Goal: Complete application form

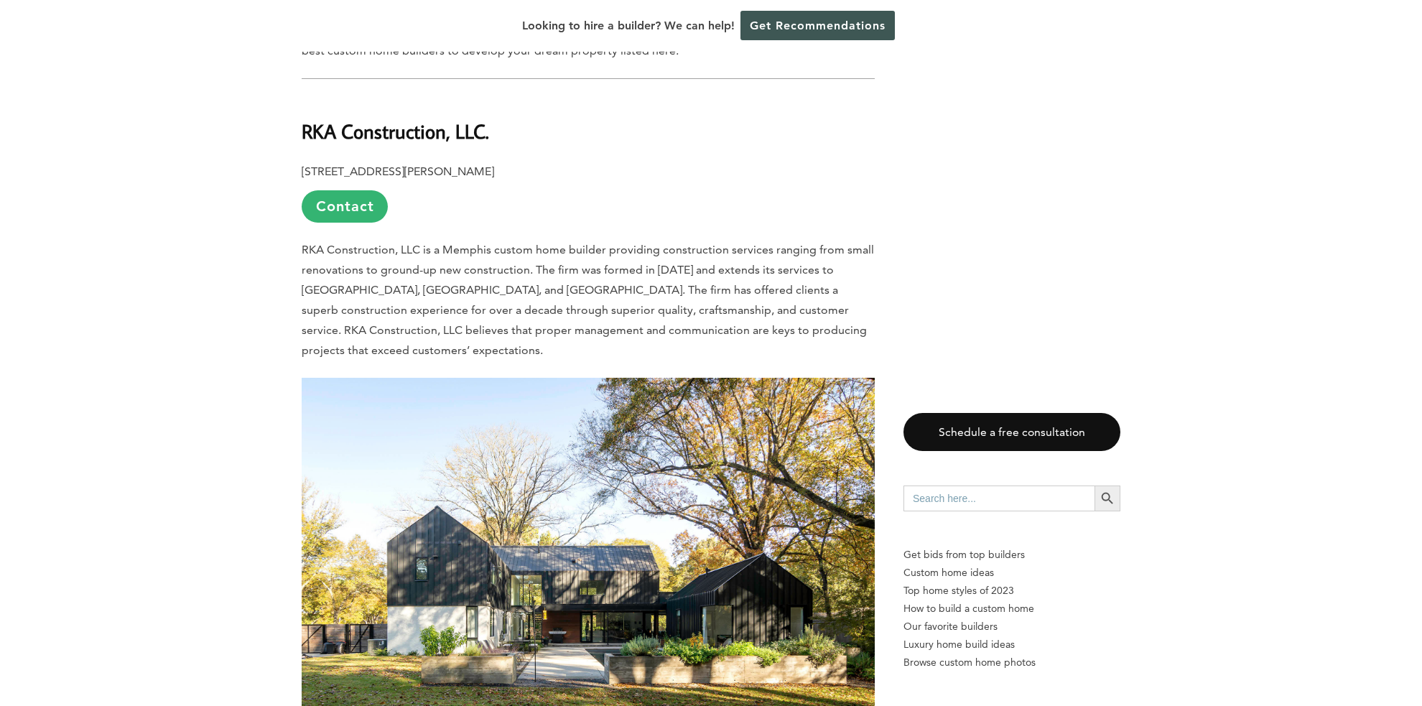
scroll to position [862, 0]
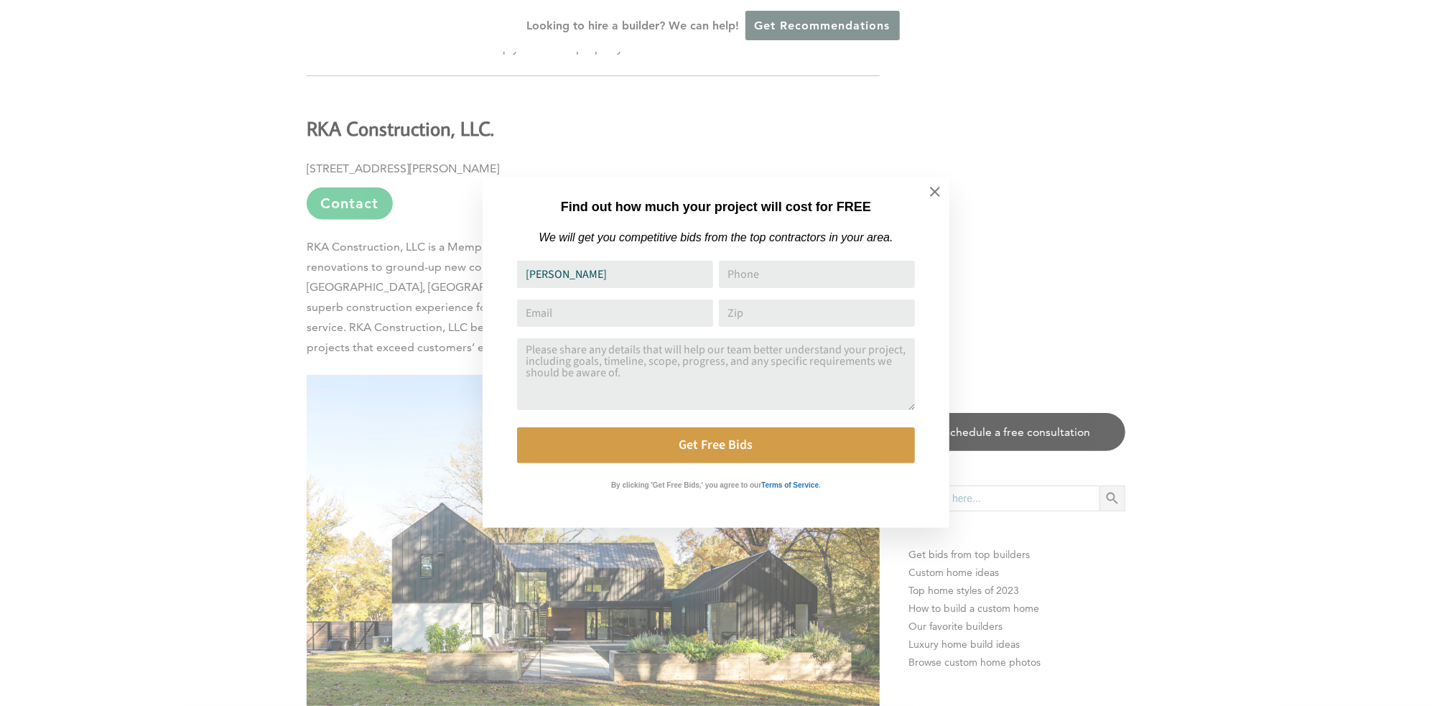
type input "[PERSON_NAME]"
type input "19026066230"
type input "[EMAIL_ADDRESS][DOMAIN_NAME]"
type input "38114"
click at [803, 278] on input "19026066230" at bounding box center [817, 274] width 196 height 27
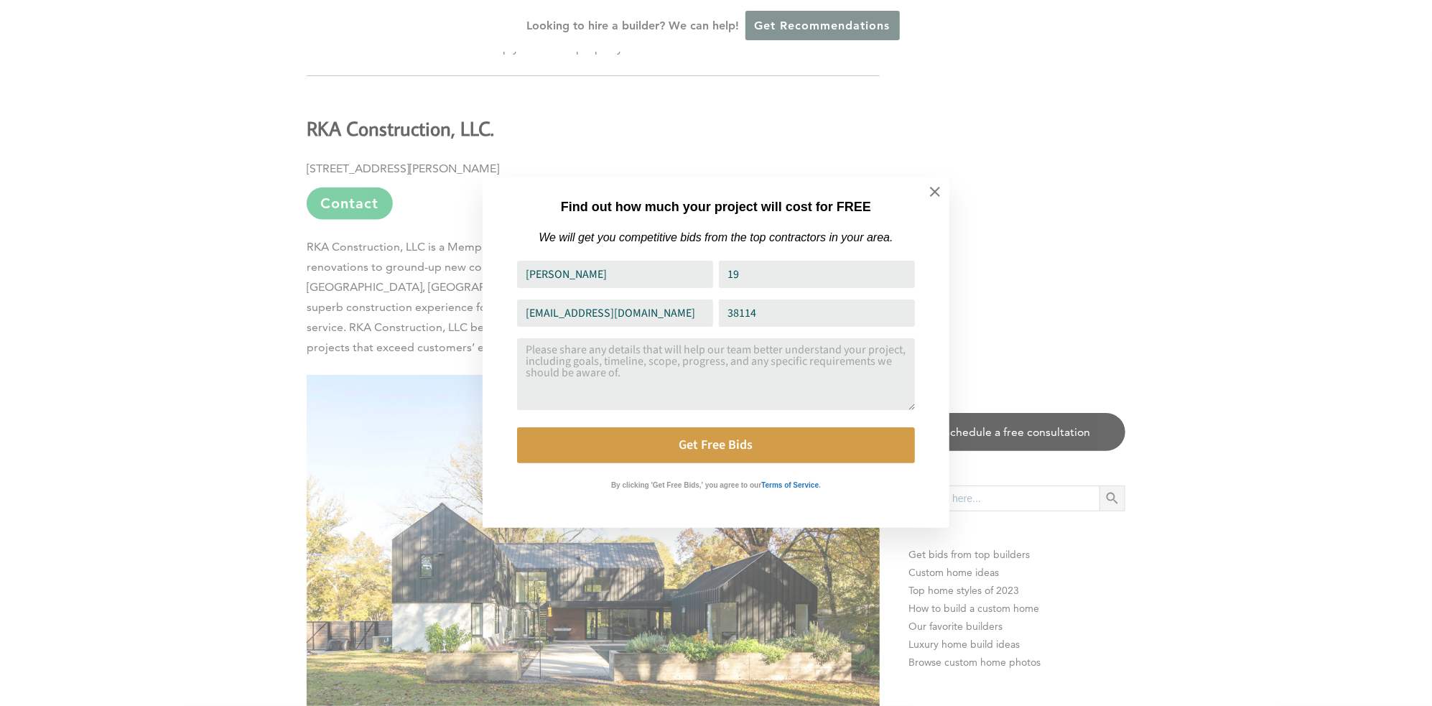
type input "1"
type input "19453322500"
click at [569, 389] on textarea "Comment or Message" at bounding box center [716, 374] width 398 height 72
type textarea "I live in [GEOGRAPHIC_DATA], [US_STATE]"
click at [749, 277] on input "19453322500" at bounding box center [817, 274] width 196 height 27
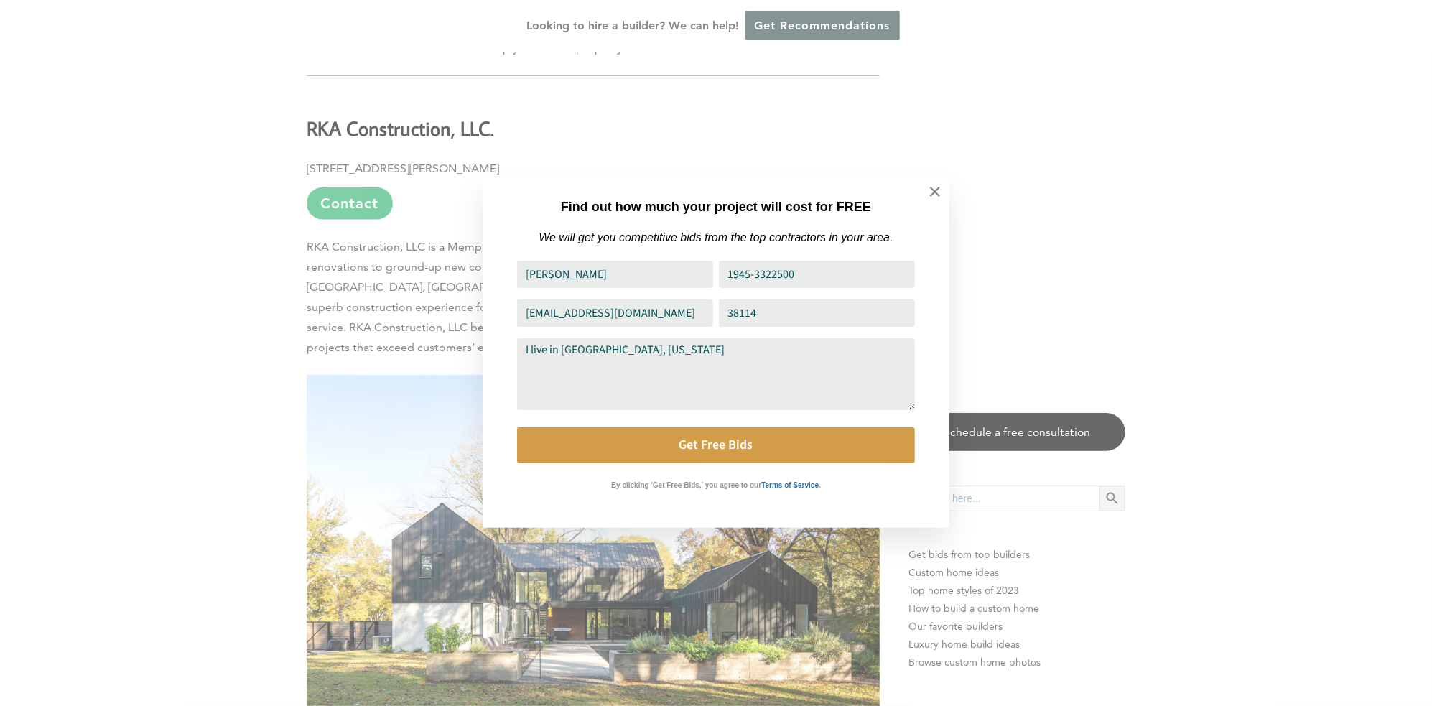
click at [771, 279] on input "1945-3322500" at bounding box center [817, 274] width 196 height 27
type input "[PHONE_NUMBER]"
click at [529, 357] on textarea "I live in [GEOGRAPHIC_DATA], [US_STATE]" at bounding box center [716, 374] width 398 height 72
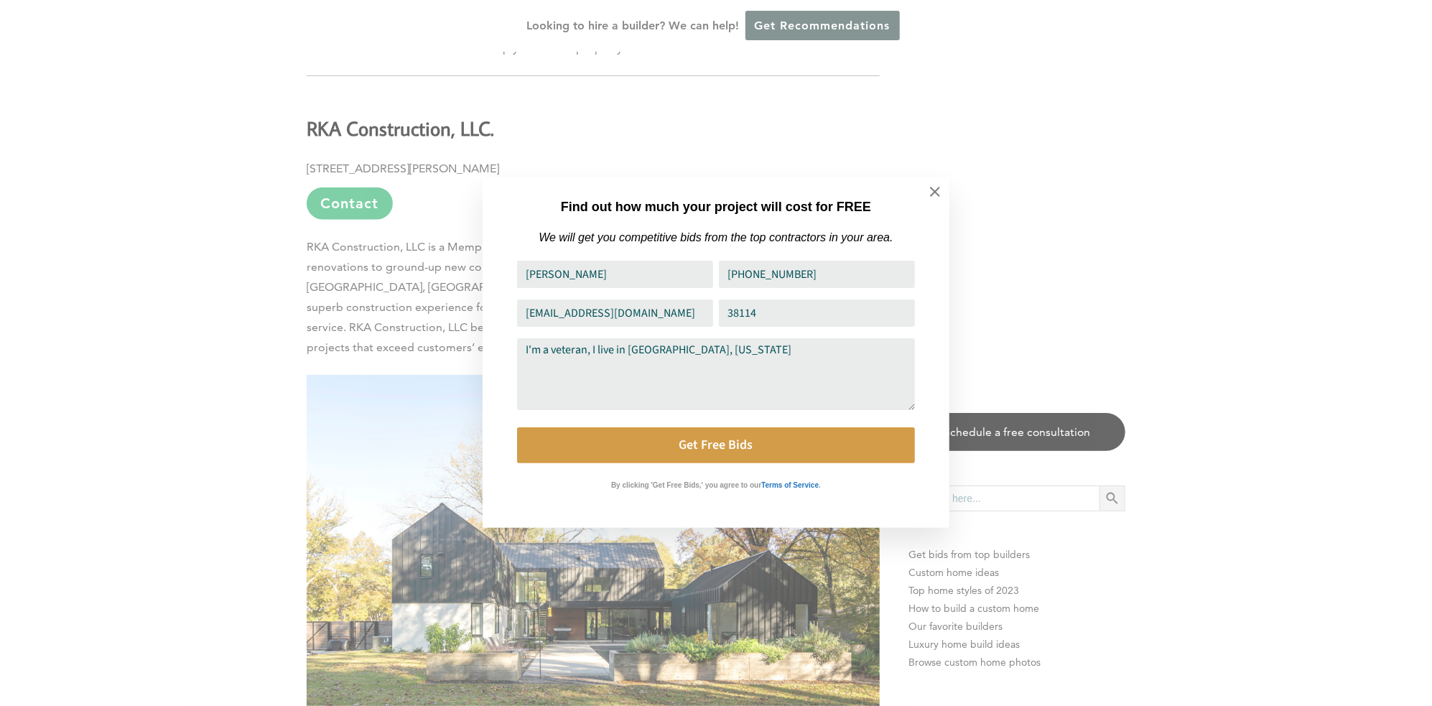
click at [592, 350] on textarea "I'm a veteran, I live in [GEOGRAPHIC_DATA], [US_STATE]" at bounding box center [716, 374] width 398 height 72
click at [617, 356] on textarea "I'm a veteran, and I live in [GEOGRAPHIC_DATA], [US_STATE]" at bounding box center [716, 374] width 398 height 72
click at [755, 359] on textarea "I'm a veteran, and live in [GEOGRAPHIC_DATA], [US_STATE]" at bounding box center [716, 374] width 398 height 72
click at [523, 353] on textarea "I'm a veteran, and live in [GEOGRAPHIC_DATA], [US_STATE]...looking to build a s…" at bounding box center [716, 374] width 398 height 72
click at [620, 363] on textarea "I'm a veteran, and live in [GEOGRAPHIC_DATA], [US_STATE]...looking to build a s…" at bounding box center [716, 374] width 398 height 72
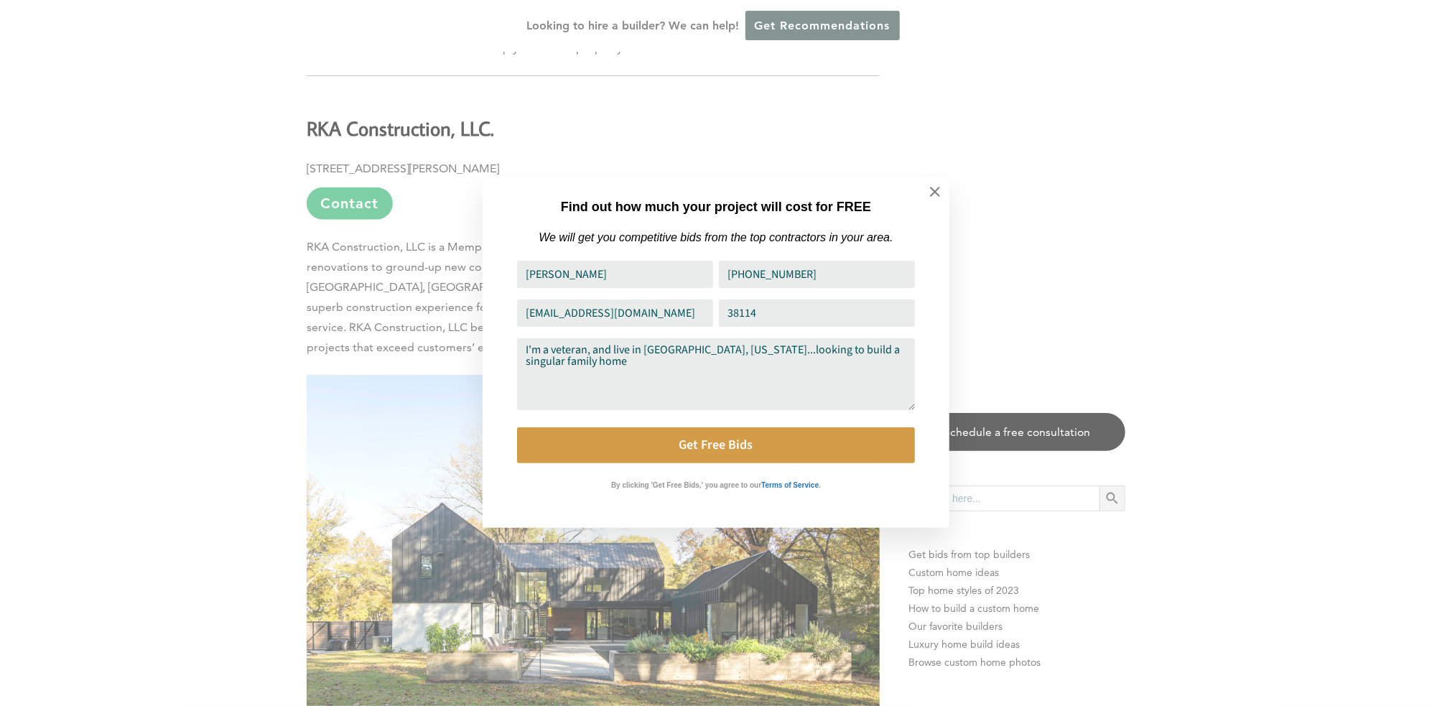
click at [680, 402] on textarea "I'm a veteran, and live in [GEOGRAPHIC_DATA], [US_STATE]...looking to build a s…" at bounding box center [716, 374] width 398 height 72
click at [521, 356] on textarea "I'm a veteran, and live in [GEOGRAPHIC_DATA], [US_STATE]...looking to build a s…" at bounding box center [716, 374] width 398 height 72
drag, startPoint x: 625, startPoint y: 355, endPoint x: 840, endPoint y: 378, distance: 215.8
click at [840, 378] on textarea "I'm a veteran, and live in [GEOGRAPHIC_DATA], [US_STATE]...looking to build a s…" at bounding box center [716, 374] width 398 height 72
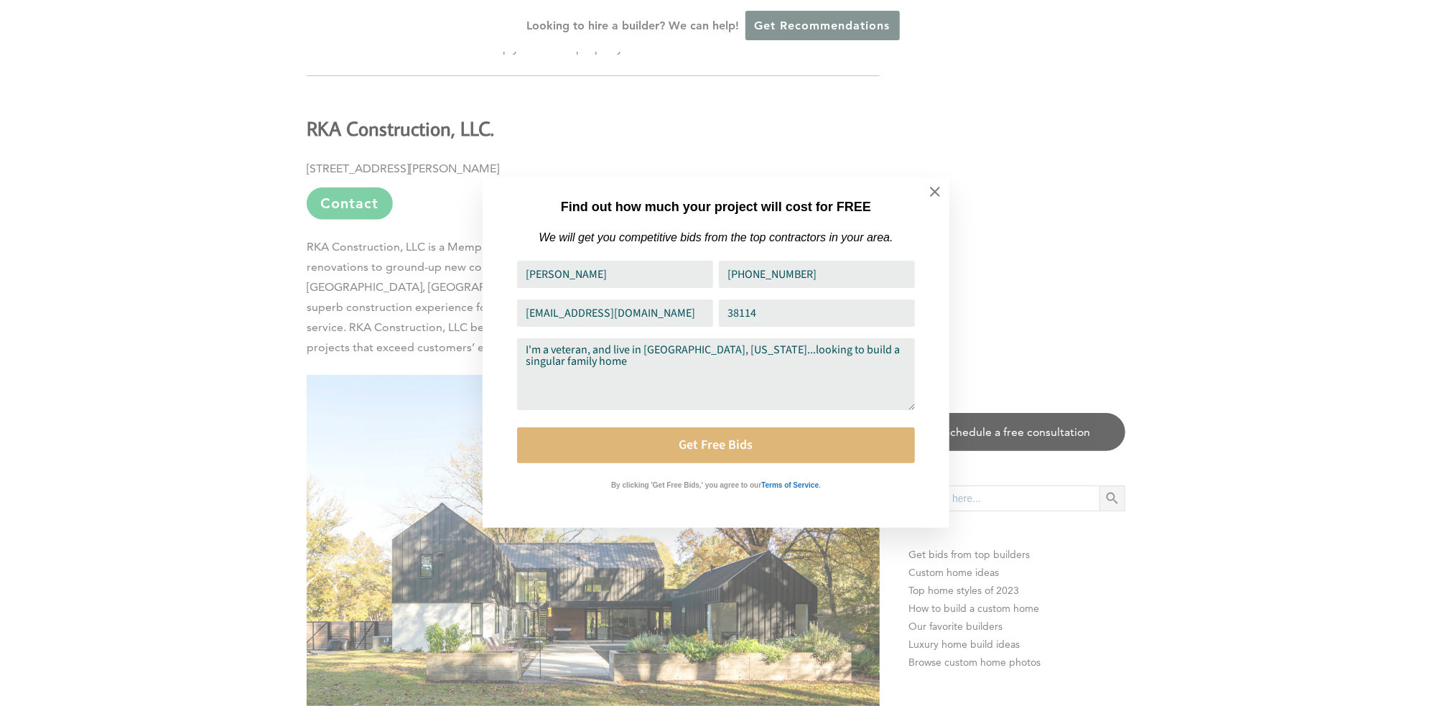
type textarea "I'm a veteran, and live in [GEOGRAPHIC_DATA], [US_STATE]...looking to build a s…"
click at [722, 446] on button "Get Free Bids" at bounding box center [716, 445] width 398 height 36
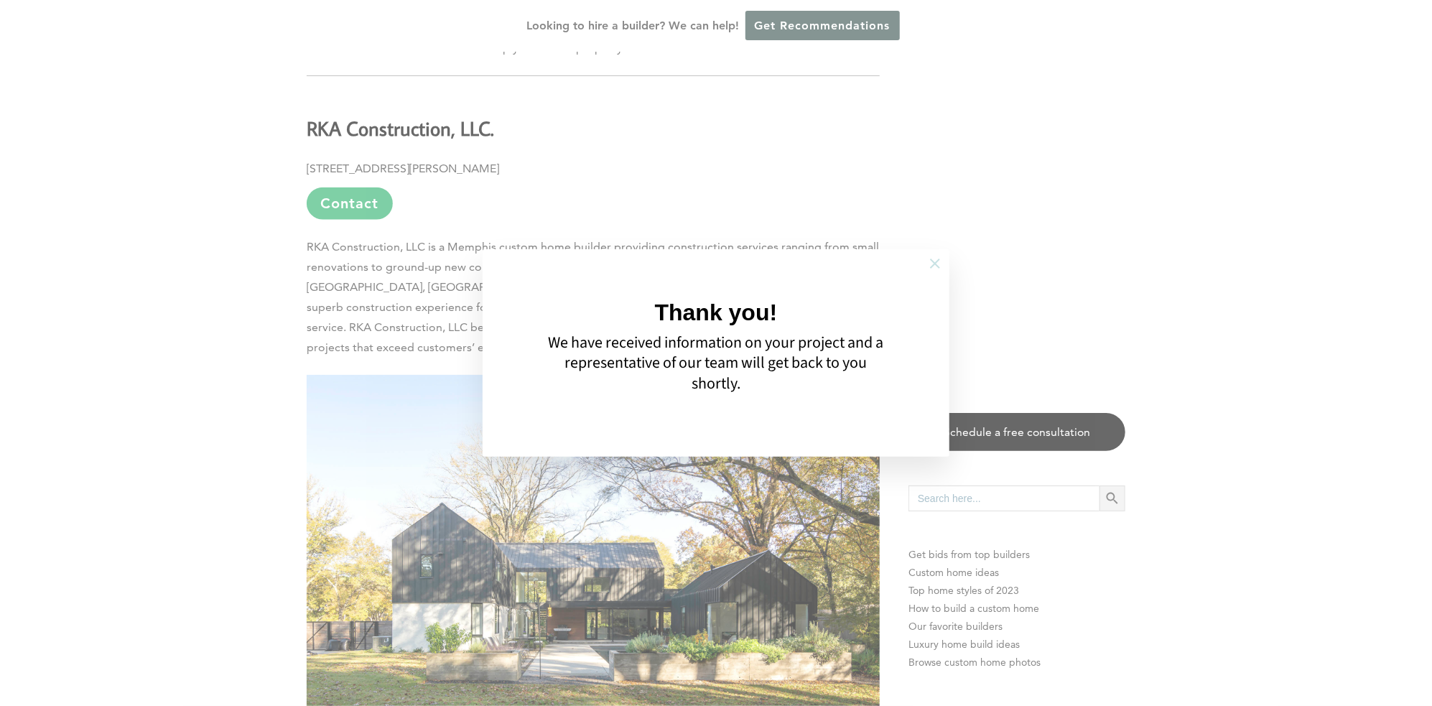
click at [932, 258] on icon at bounding box center [935, 264] width 16 height 16
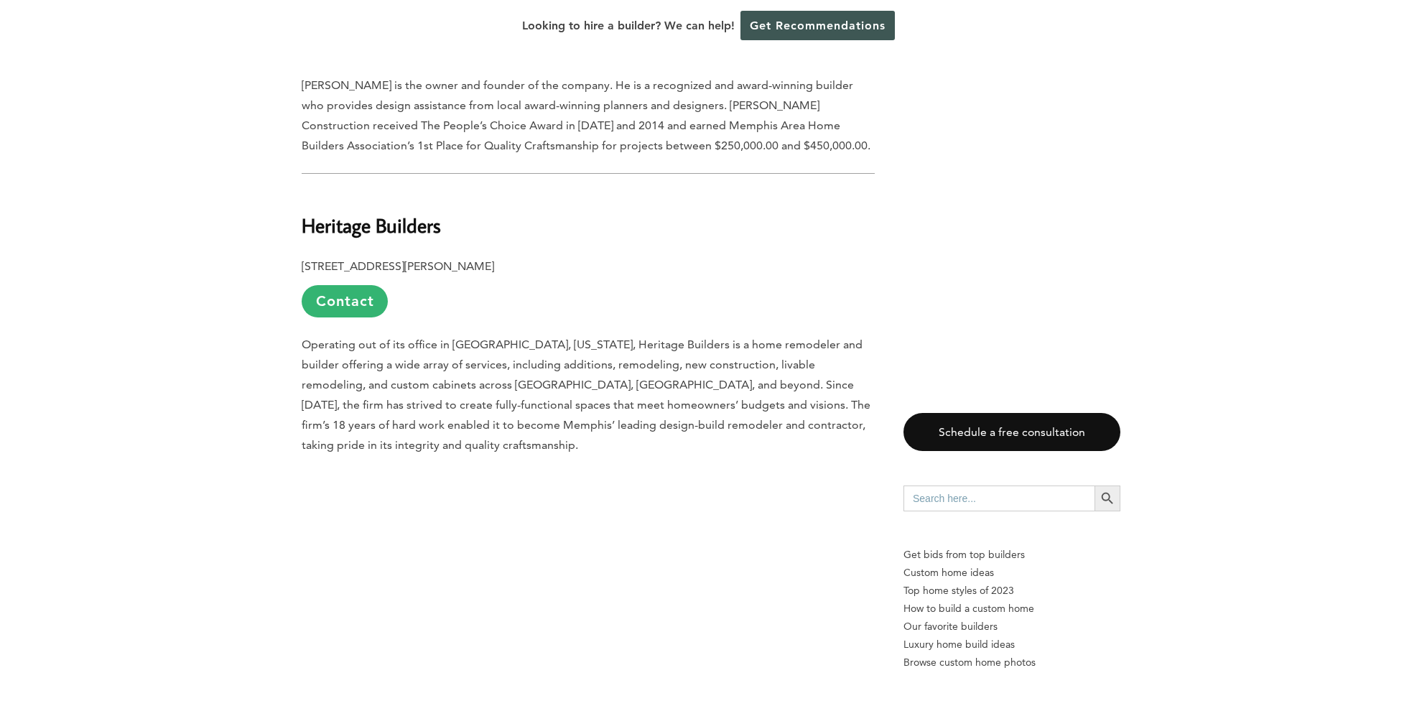
scroll to position [5600, 0]
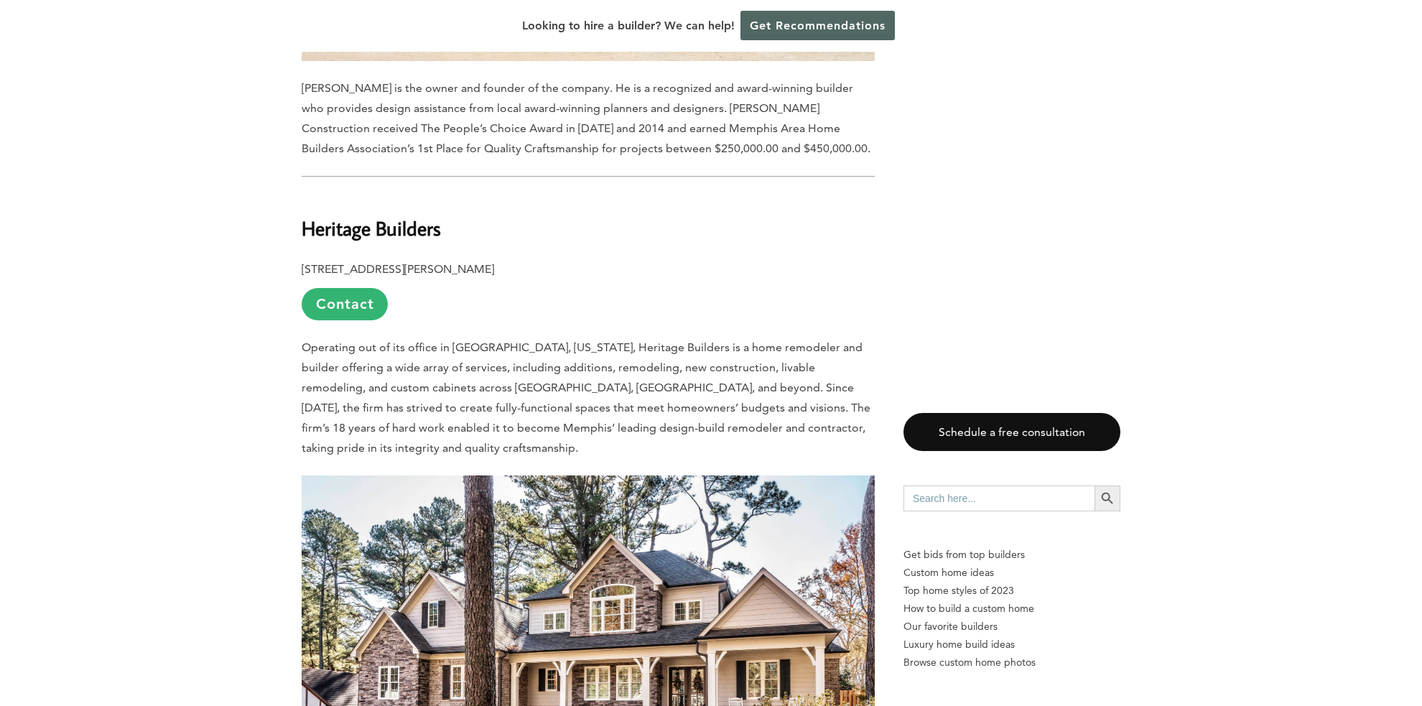
click at [853, 34] on link "Get Recommendations" at bounding box center [817, 25] width 154 height 29
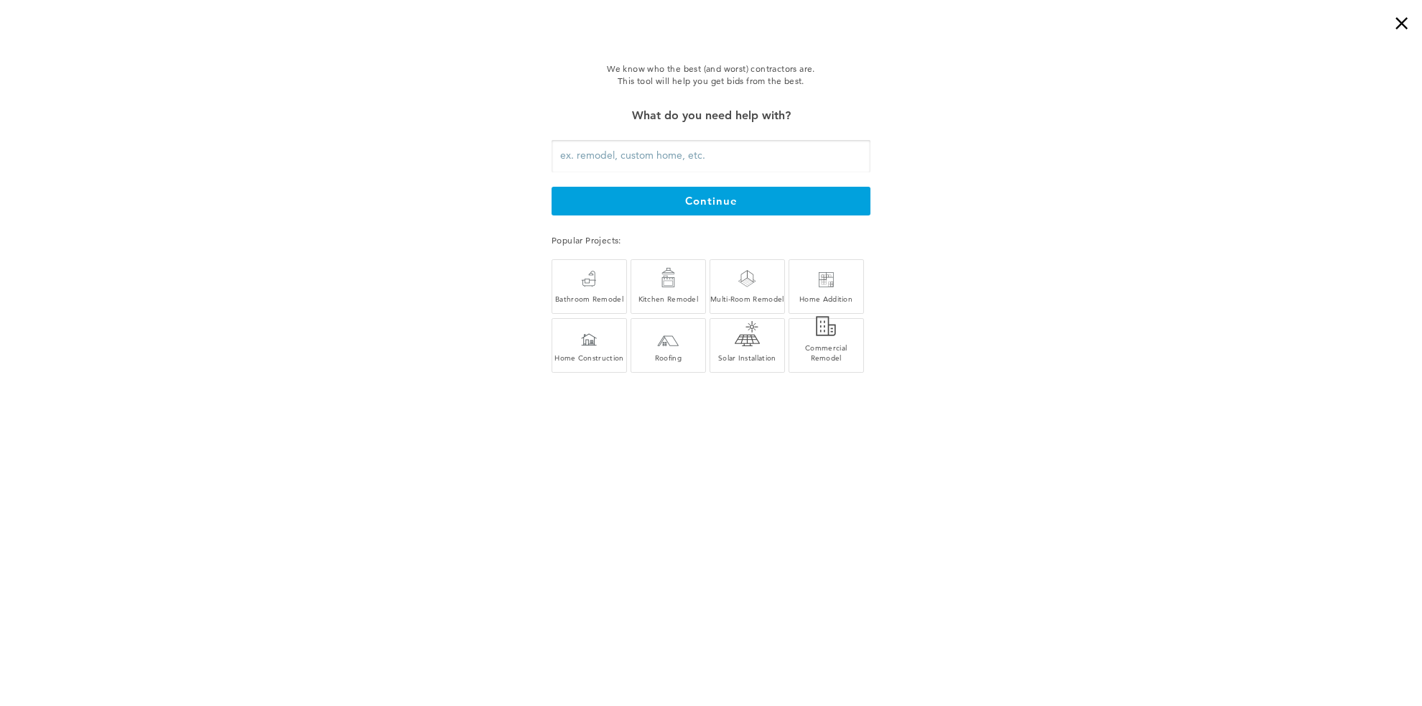
click at [620, 159] on input "text" at bounding box center [710, 156] width 319 height 32
click at [684, 158] on input "Custom Home Build ..in the [GEOGRAPHIC_DATA], T" at bounding box center [710, 156] width 319 height 32
click at [729, 162] on input "Custom Home Build ..in [GEOGRAPHIC_DATA], T" at bounding box center [710, 156] width 319 height 32
type input "Custom Home Build ..in [GEOGRAPHIC_DATA], Tn"
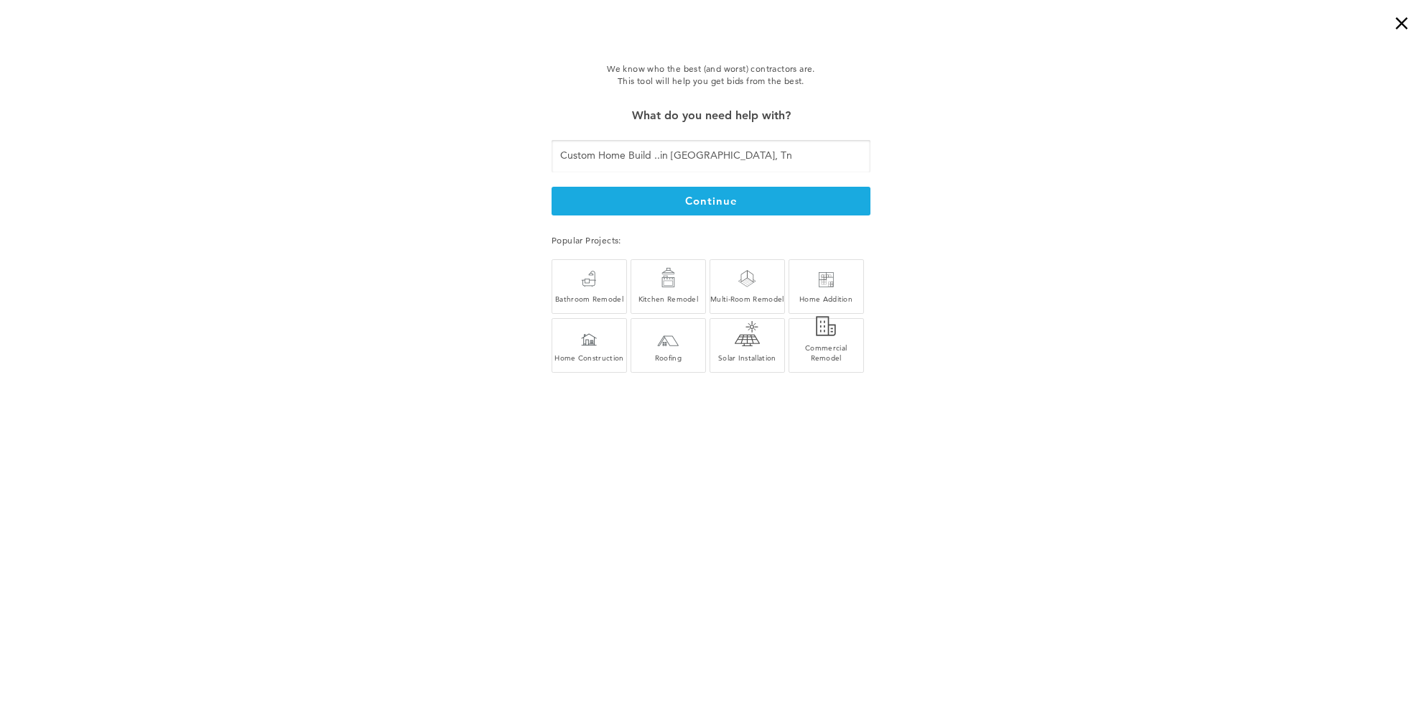
click at [719, 202] on button "continue" at bounding box center [710, 201] width 319 height 29
click at [719, 202] on div "We know who the best (and worst) contractors are. This tool will help you get b…" at bounding box center [710, 219] width 319 height 314
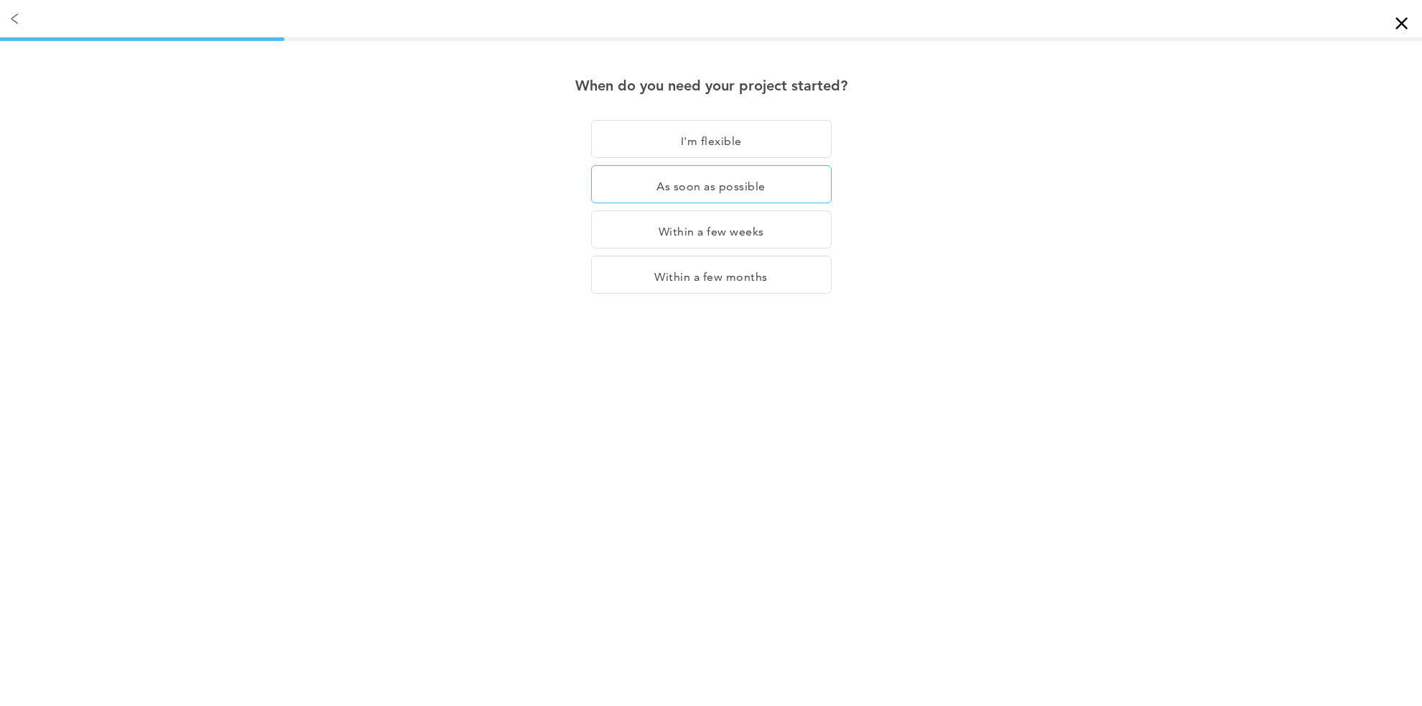
click at [729, 187] on div "As soon as possible" at bounding box center [711, 184] width 241 height 38
